Goal: Task Accomplishment & Management: Complete application form

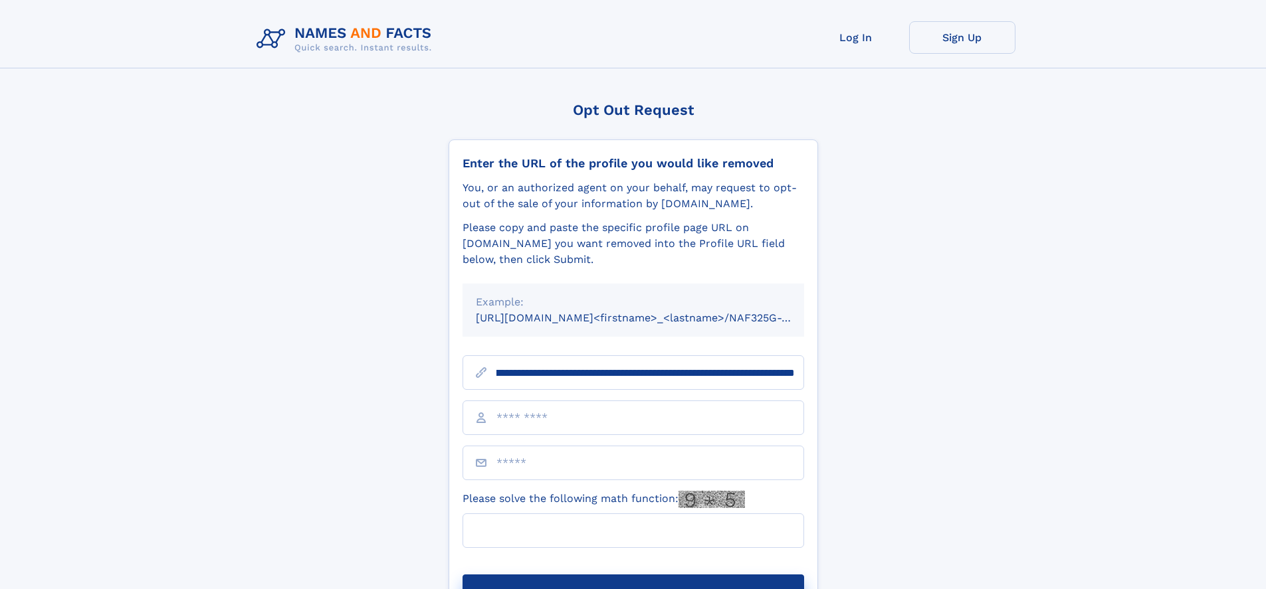
scroll to position [0, 151]
type input "**********"
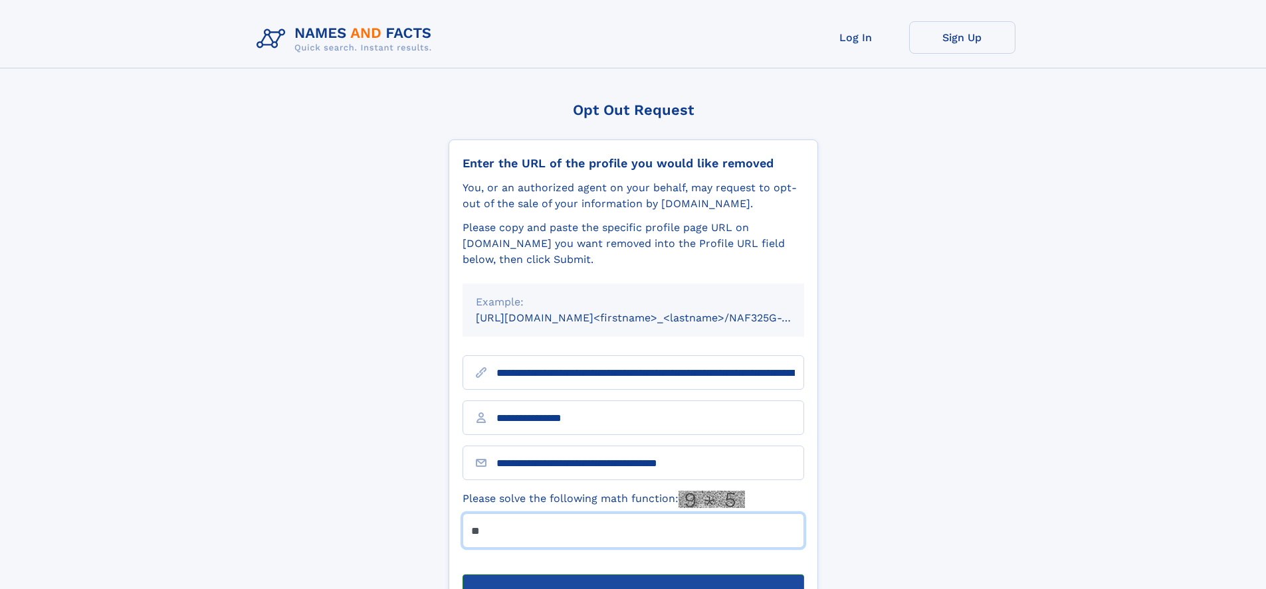
type input "**"
click at [633, 575] on button "Submit Opt Out Request" at bounding box center [633, 596] width 342 height 43
